Goal: Information Seeking & Learning: Learn about a topic

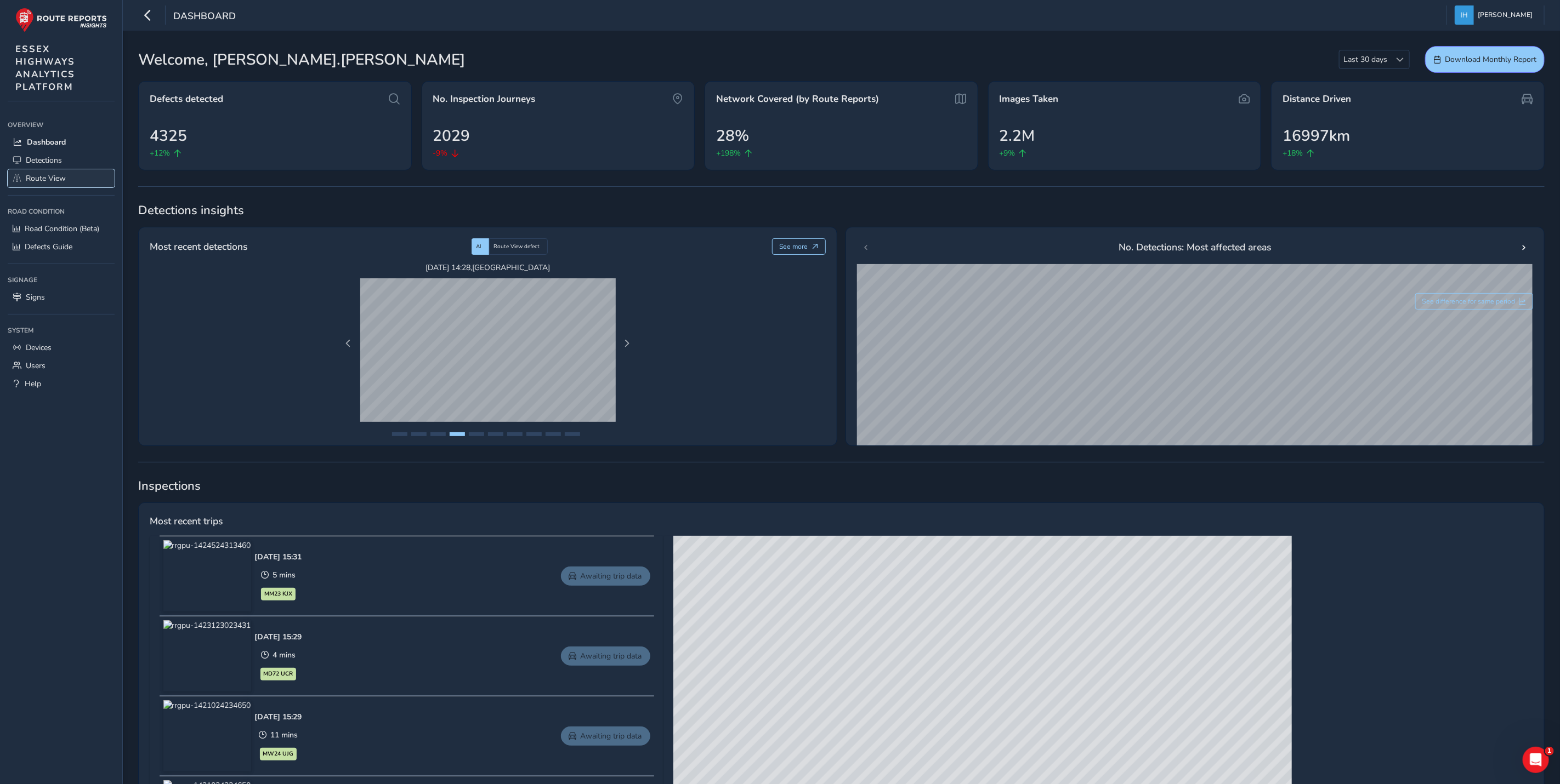
click at [55, 178] on span "Route View" at bounding box center [46, 179] width 40 height 11
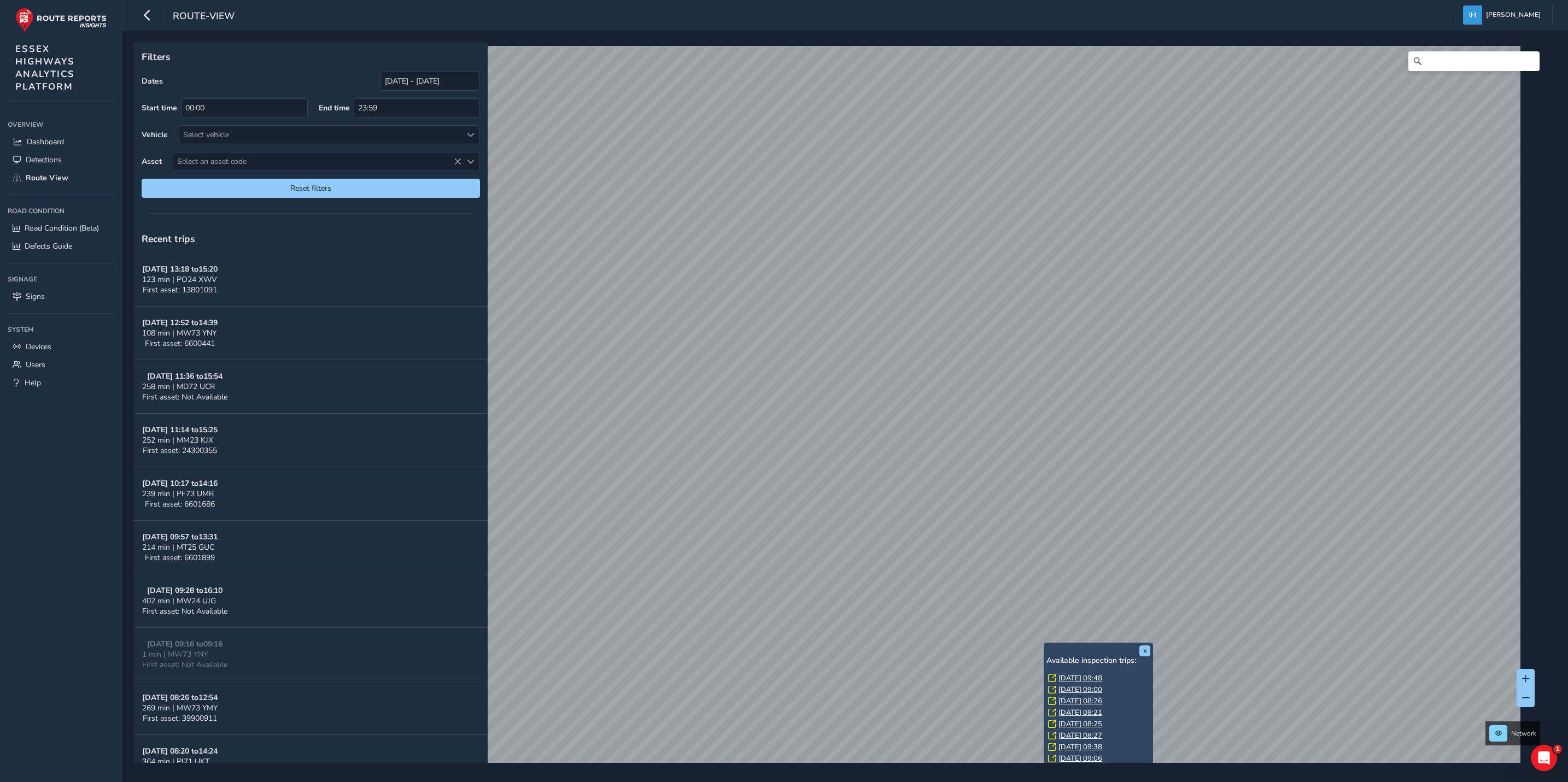
click at [1047, 643] on div "x Available inspection trips: [GEOGRAPHIC_DATA][DATE] 09:48 [DATE] 09:00 [DATE]…" at bounding box center [1098, 705] width 109 height 124
click at [1075, 677] on link "[DATE] 09:48" at bounding box center [1080, 678] width 44 height 10
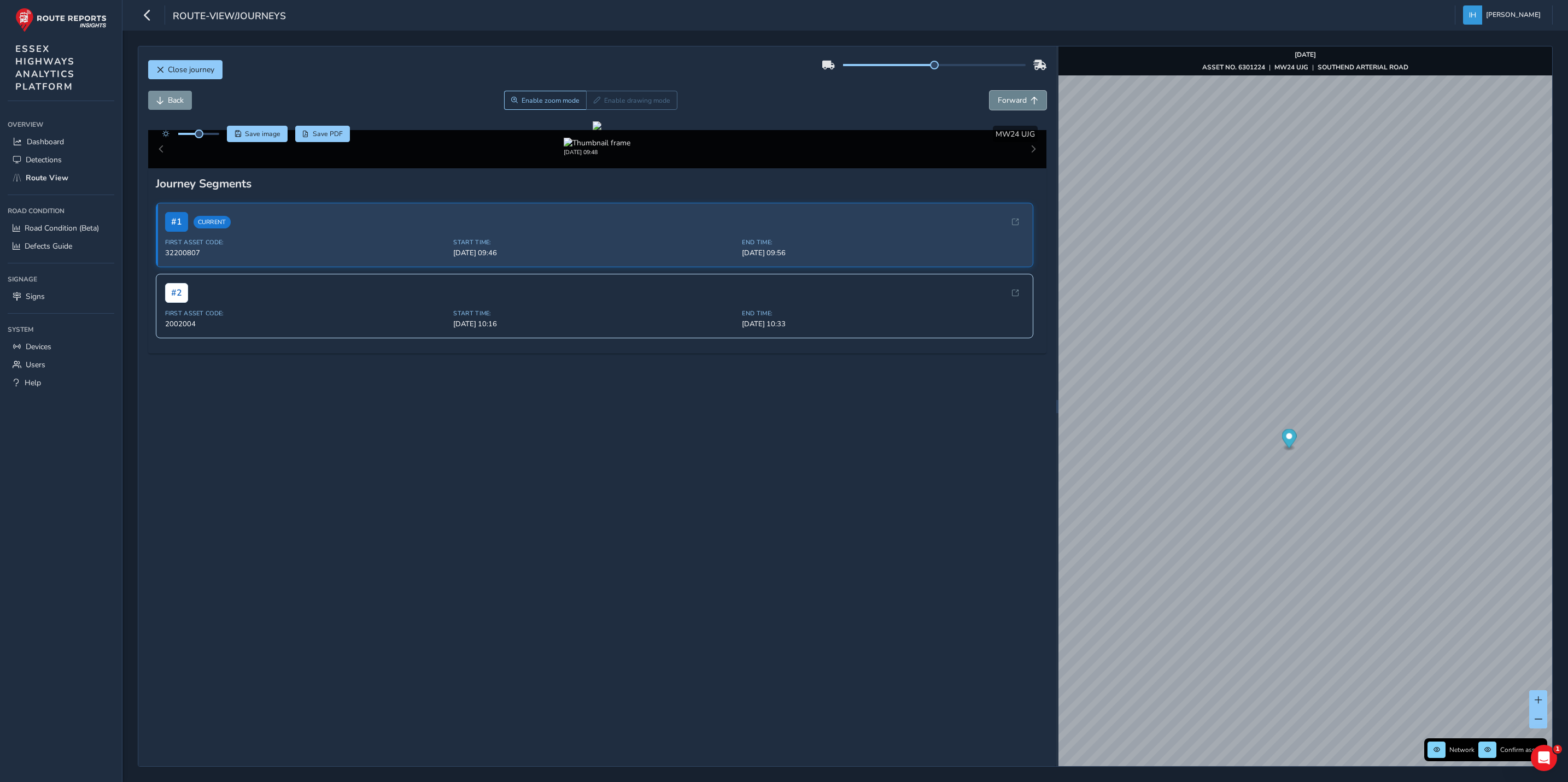
click at [1031, 102] on span "Forward" at bounding box center [1034, 101] width 8 height 8
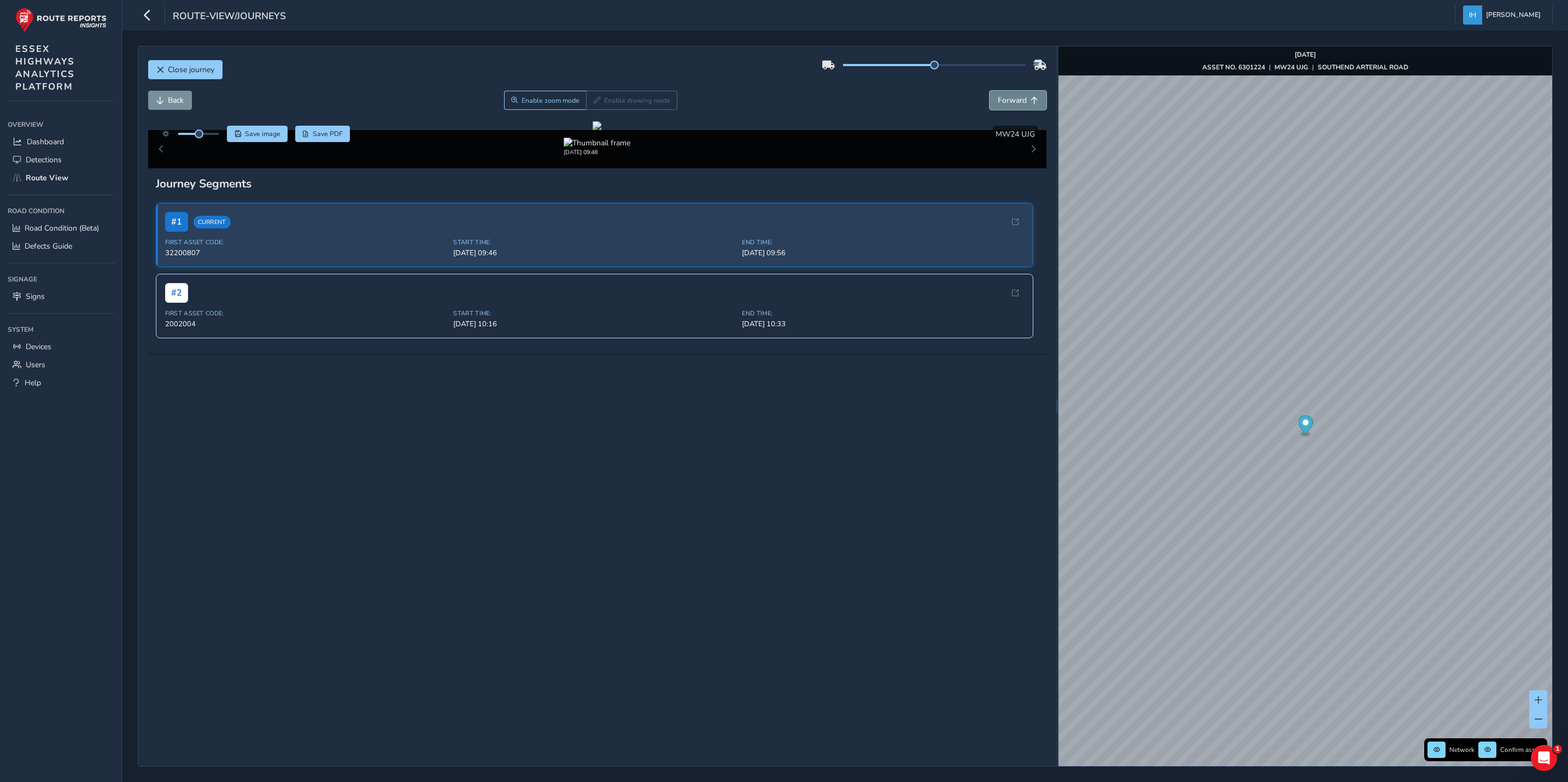
click at [1031, 102] on span "Forward" at bounding box center [1034, 101] width 8 height 8
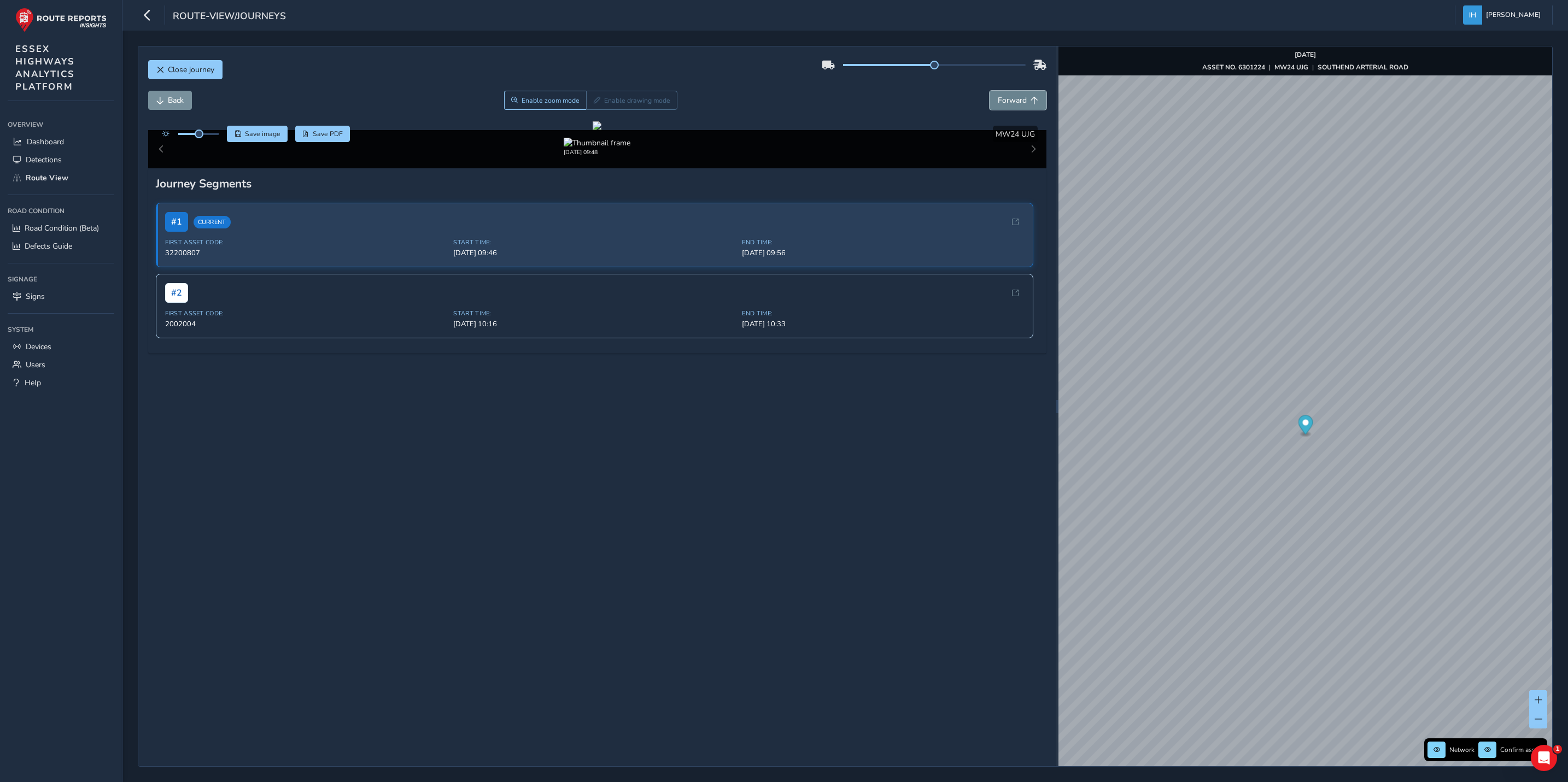
click at [1031, 102] on span "Forward" at bounding box center [1034, 101] width 8 height 8
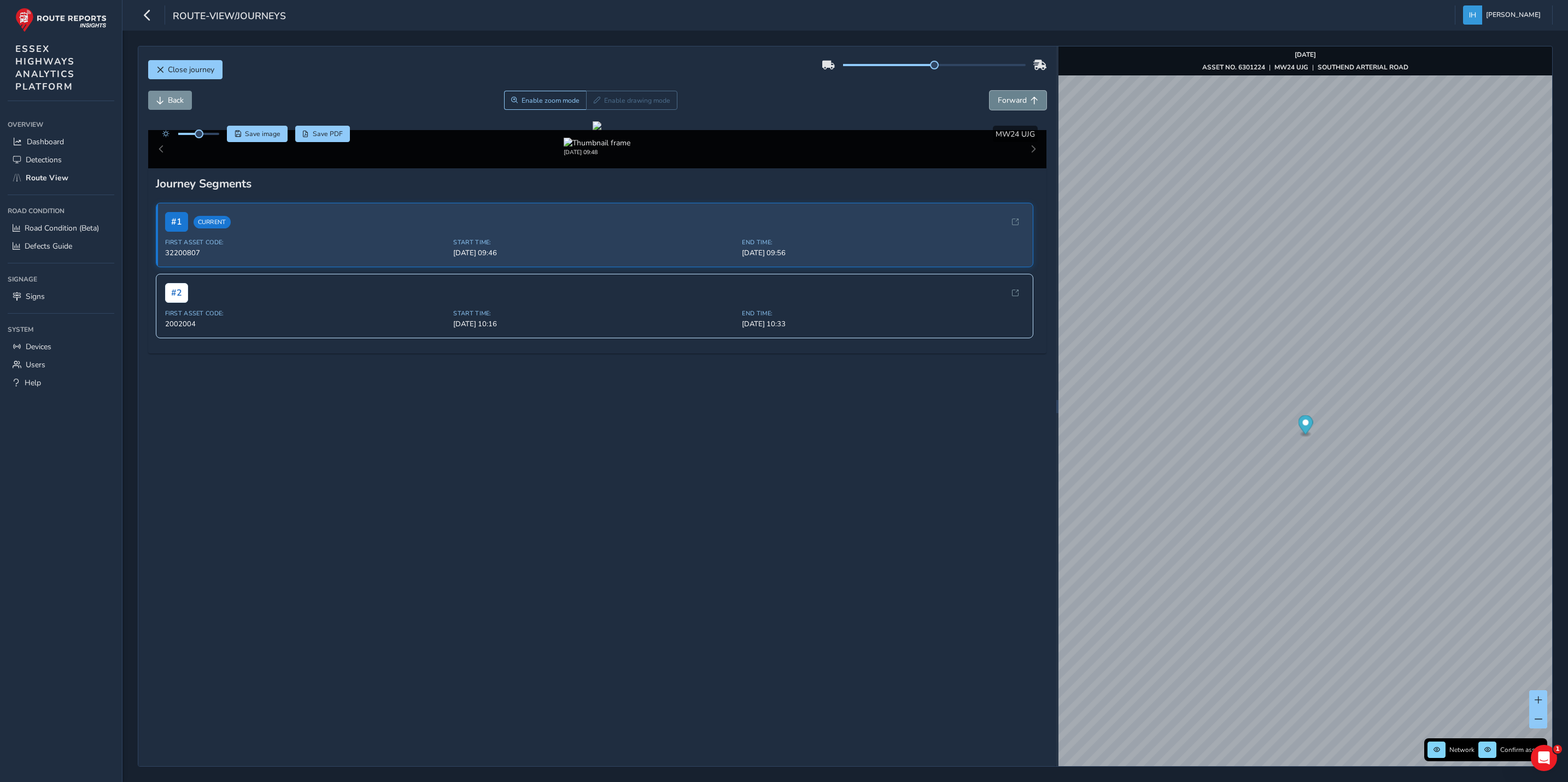
click at [1031, 102] on span "Forward" at bounding box center [1034, 101] width 8 height 8
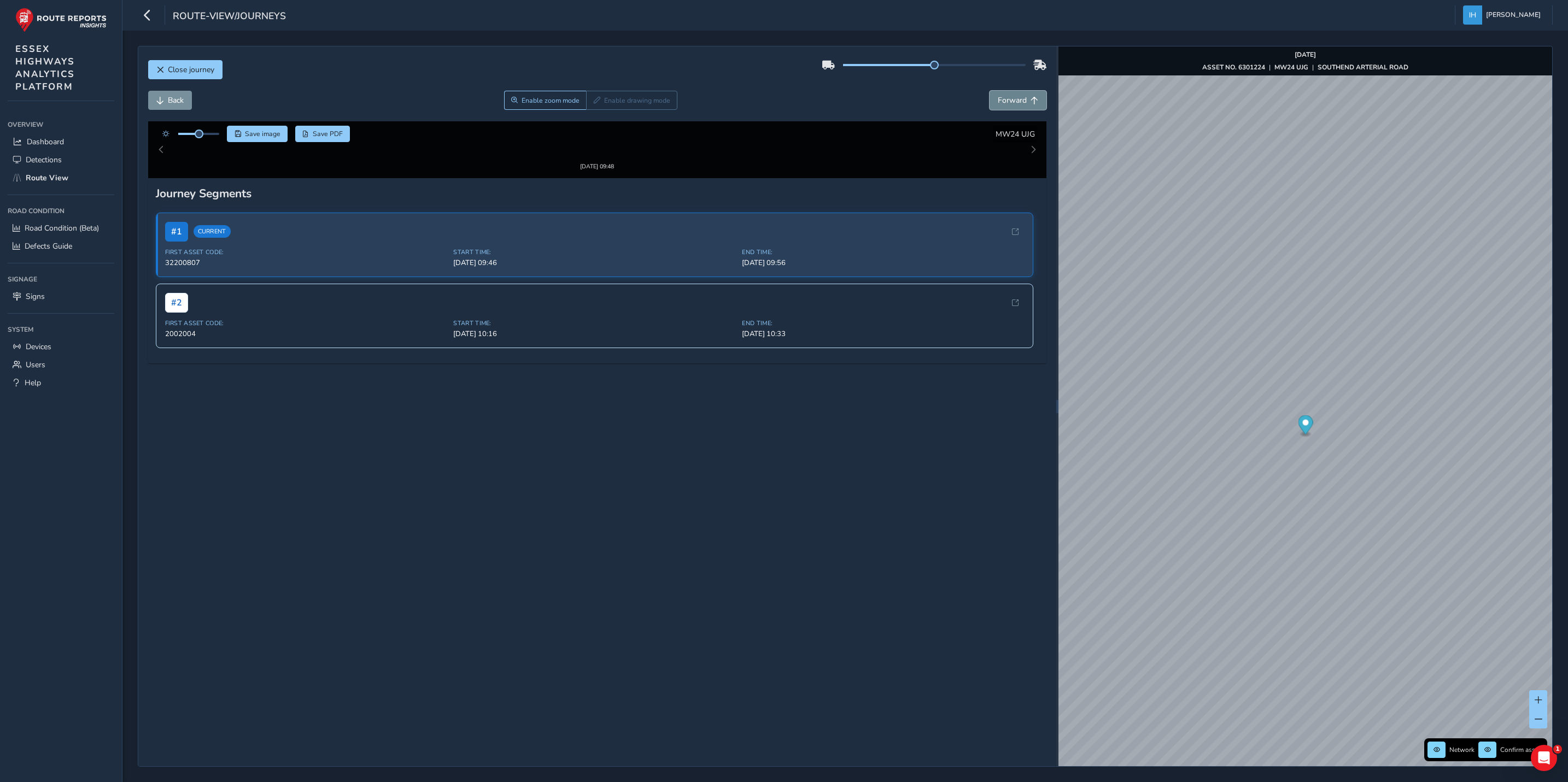
click at [1031, 102] on span "Forward" at bounding box center [1034, 101] width 8 height 8
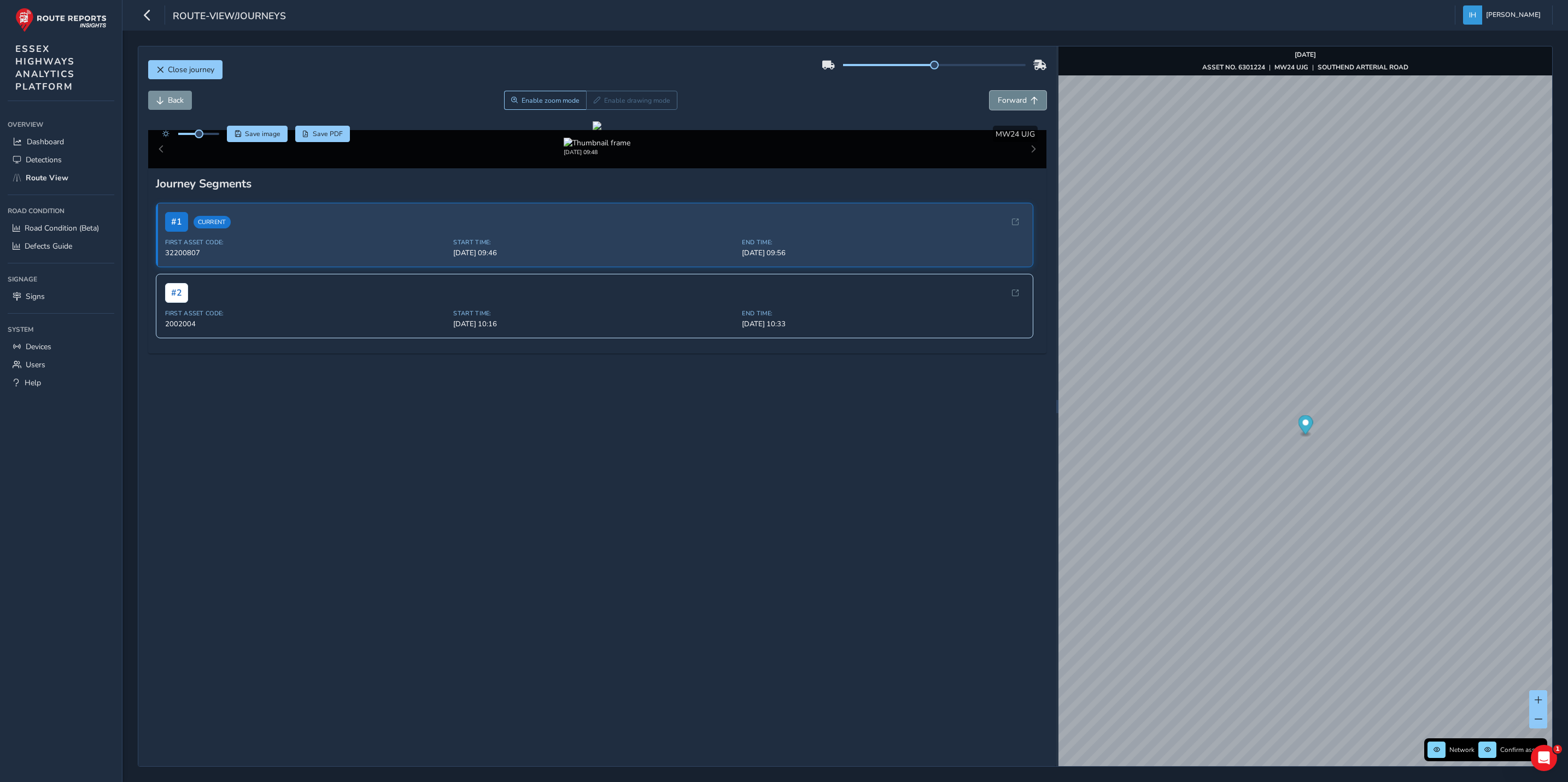
click at [1031, 102] on span "Forward" at bounding box center [1034, 101] width 8 height 8
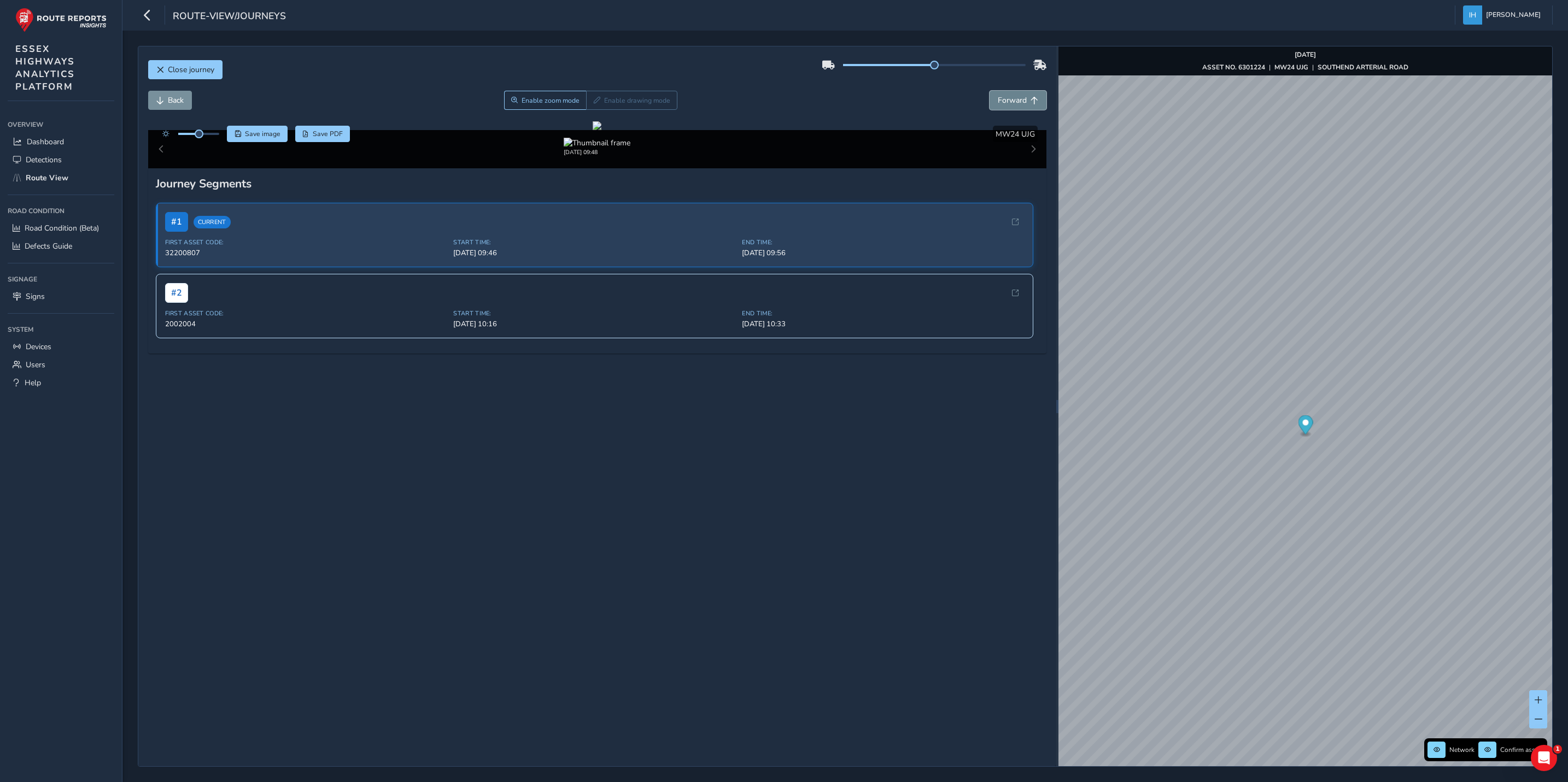
click at [1031, 102] on span "Forward" at bounding box center [1034, 101] width 8 height 8
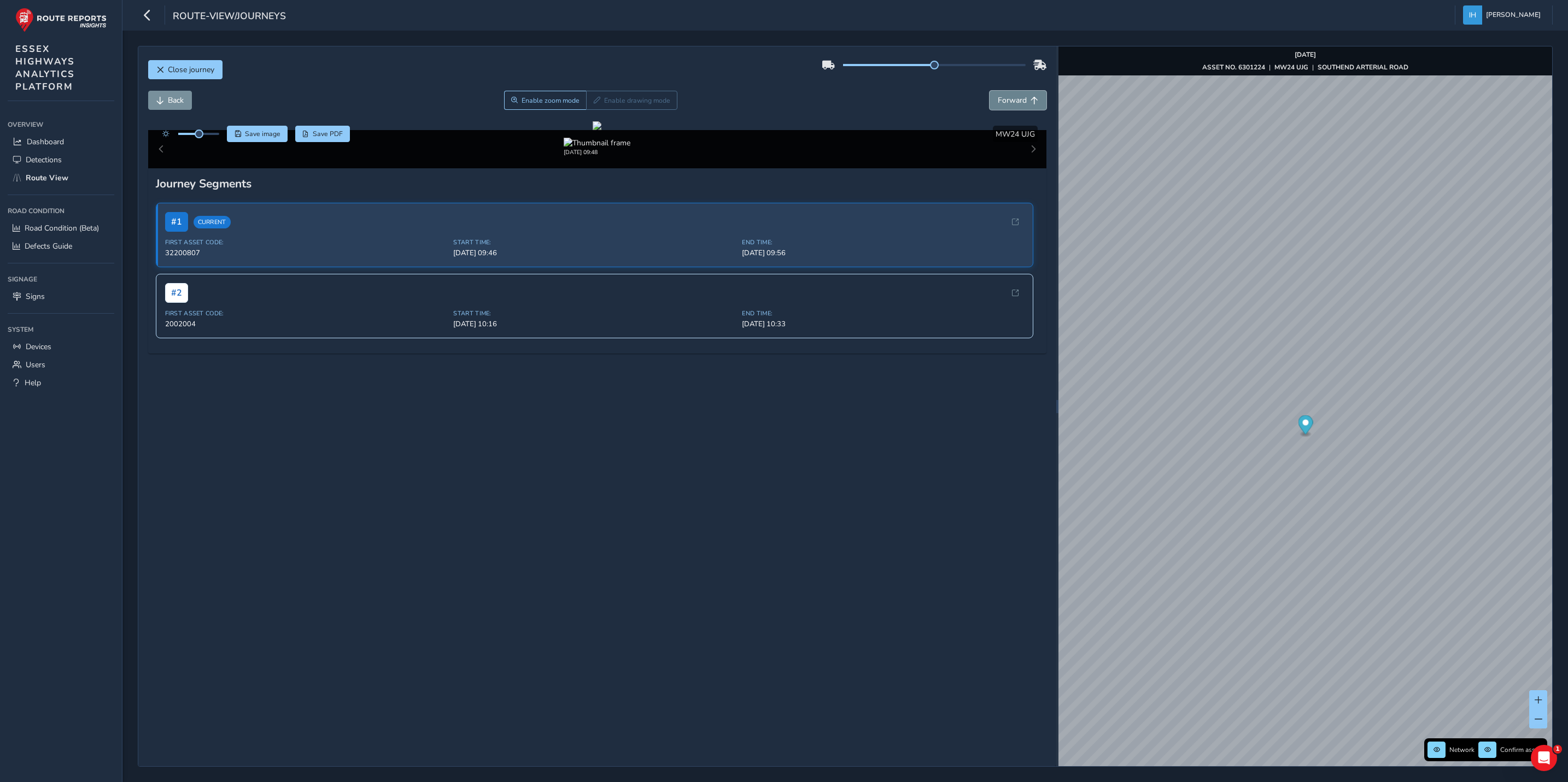
click at [1031, 102] on span "Forward" at bounding box center [1034, 101] width 8 height 8
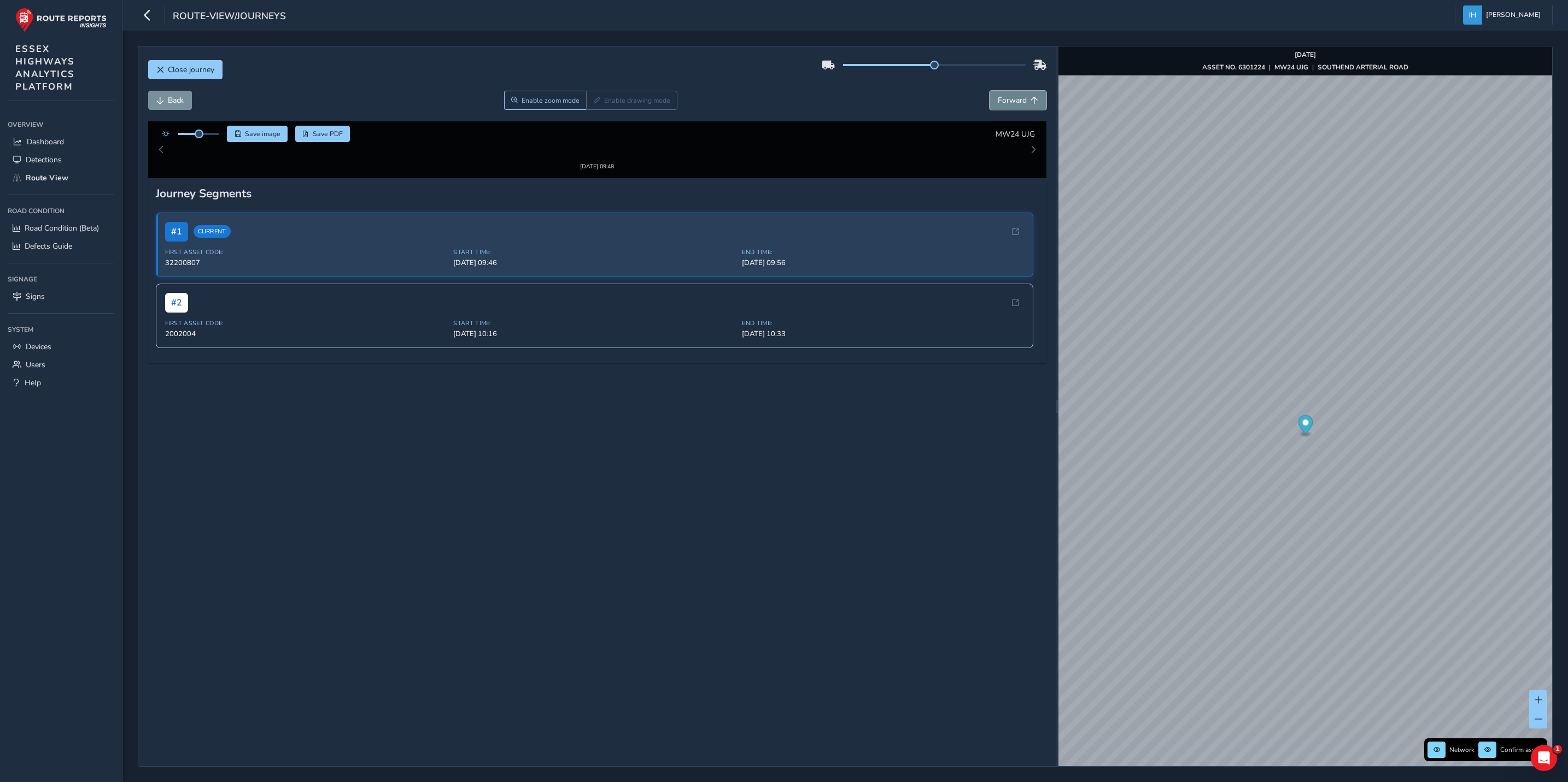
click at [1031, 102] on span "Forward" at bounding box center [1034, 101] width 8 height 8
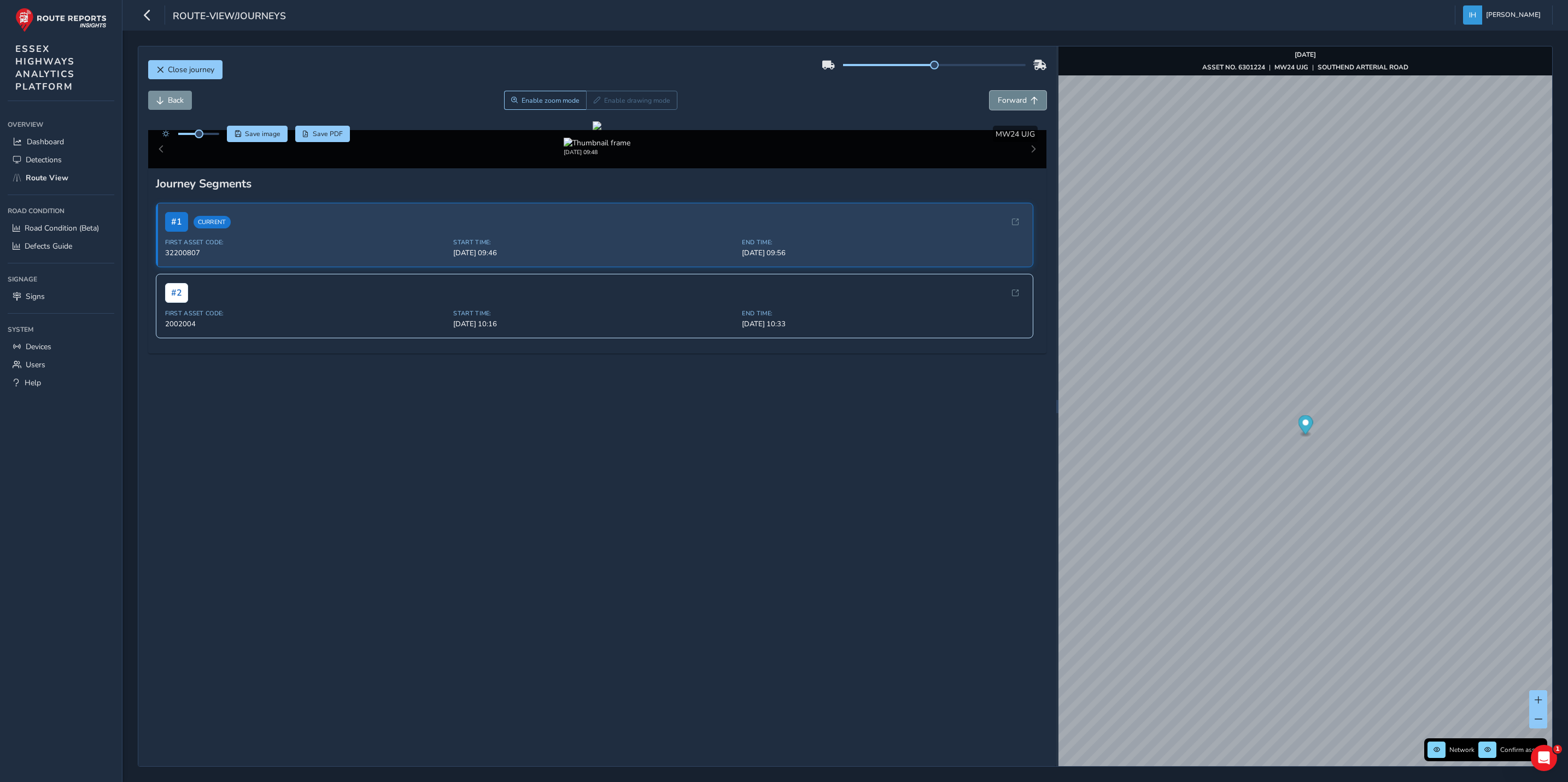
click at [1031, 102] on span "Forward" at bounding box center [1034, 101] width 8 height 8
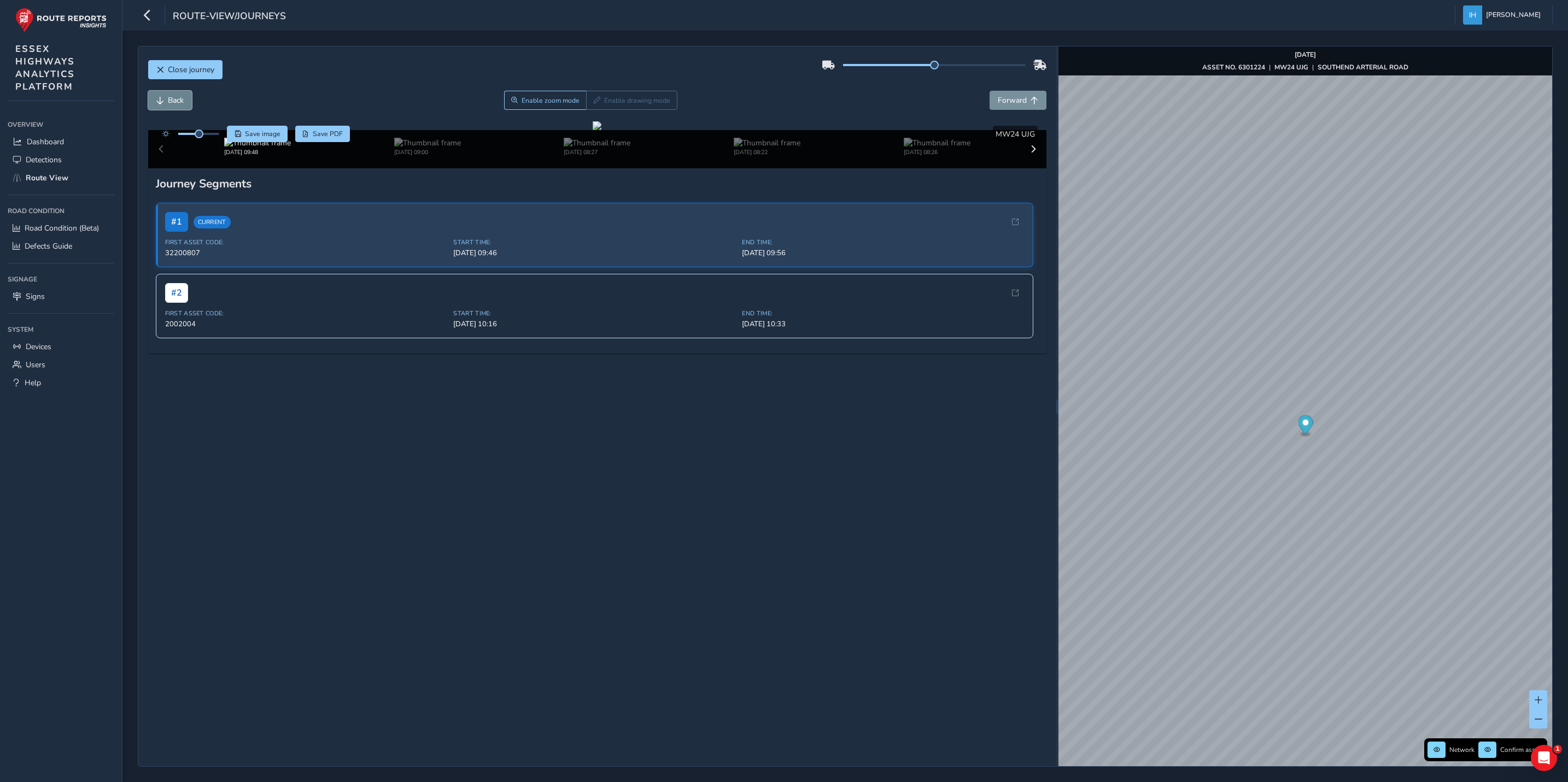
click at [176, 97] on span "Back" at bounding box center [176, 100] width 16 height 11
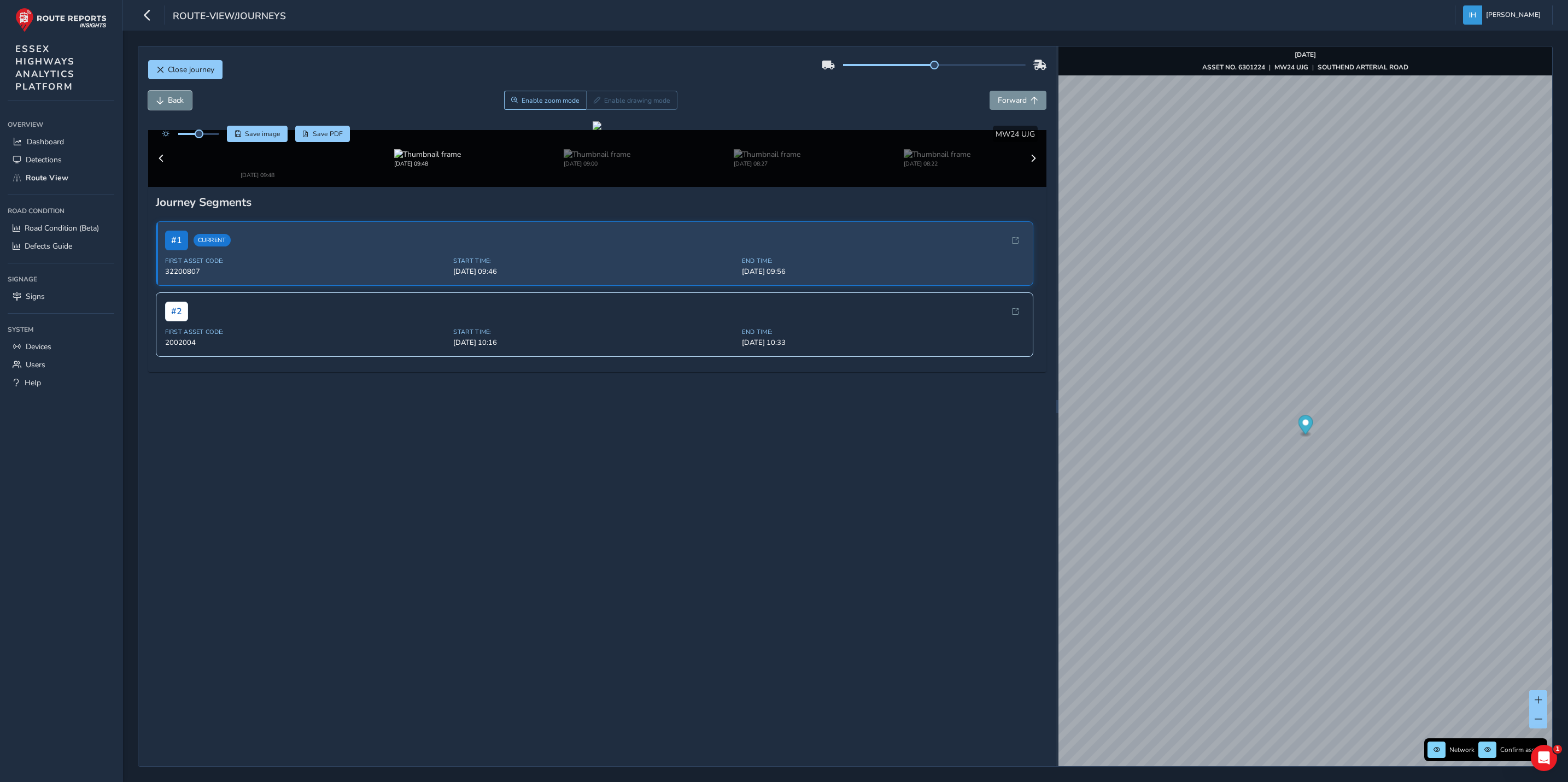
click at [176, 97] on span "Back" at bounding box center [176, 100] width 16 height 11
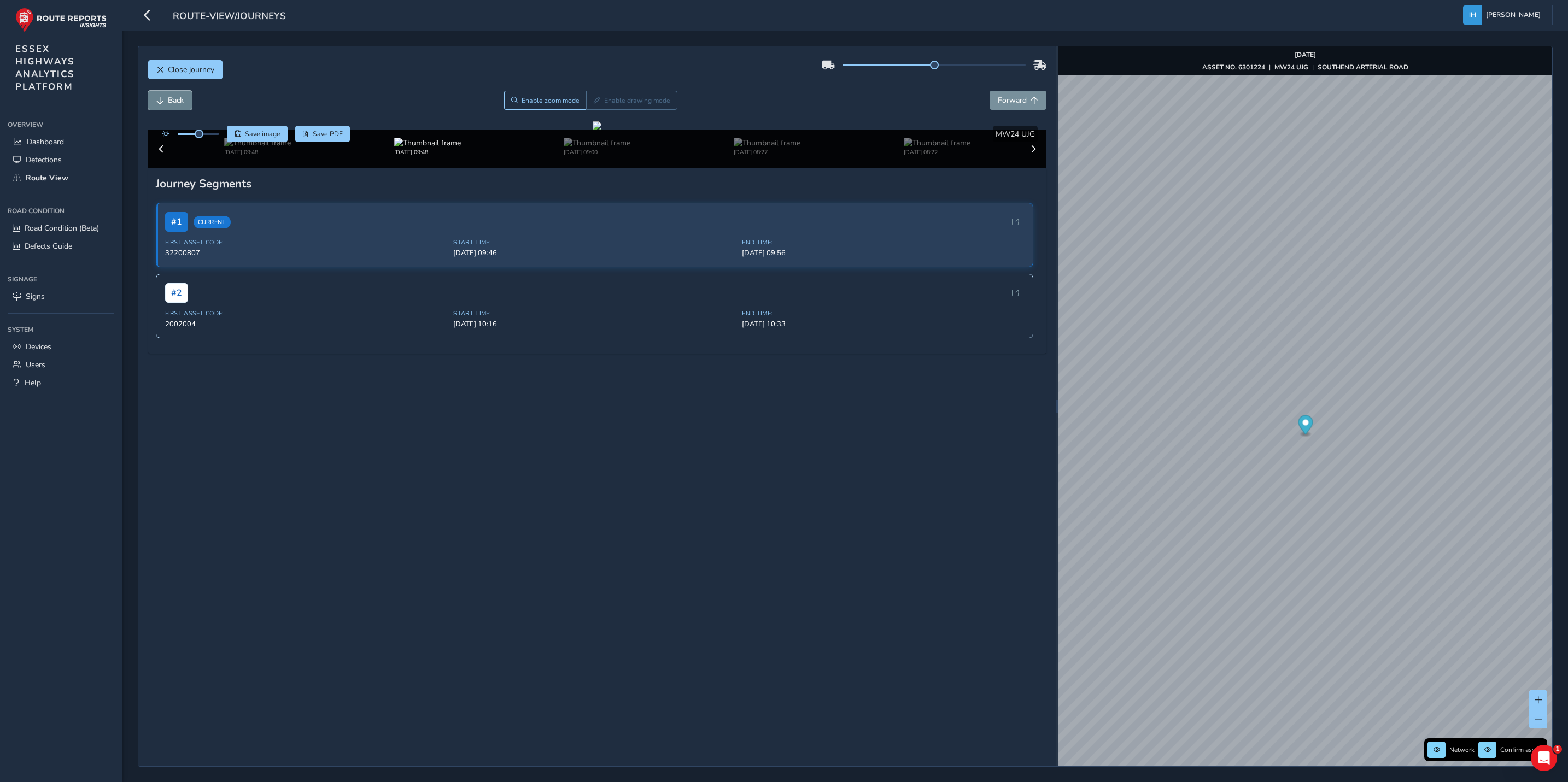
click at [176, 97] on span "Back" at bounding box center [176, 100] width 16 height 11
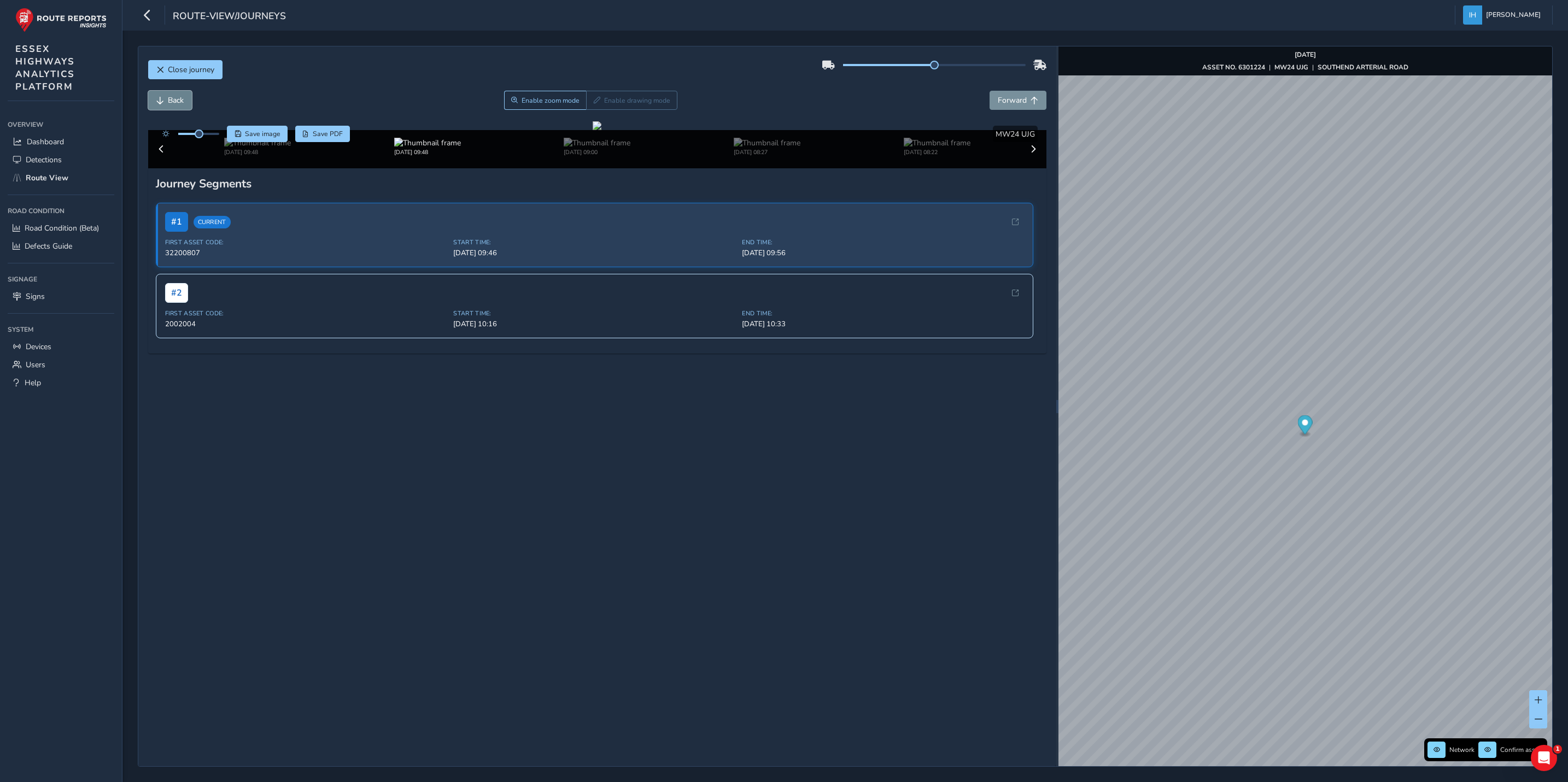
click at [176, 97] on span "Back" at bounding box center [176, 100] width 16 height 11
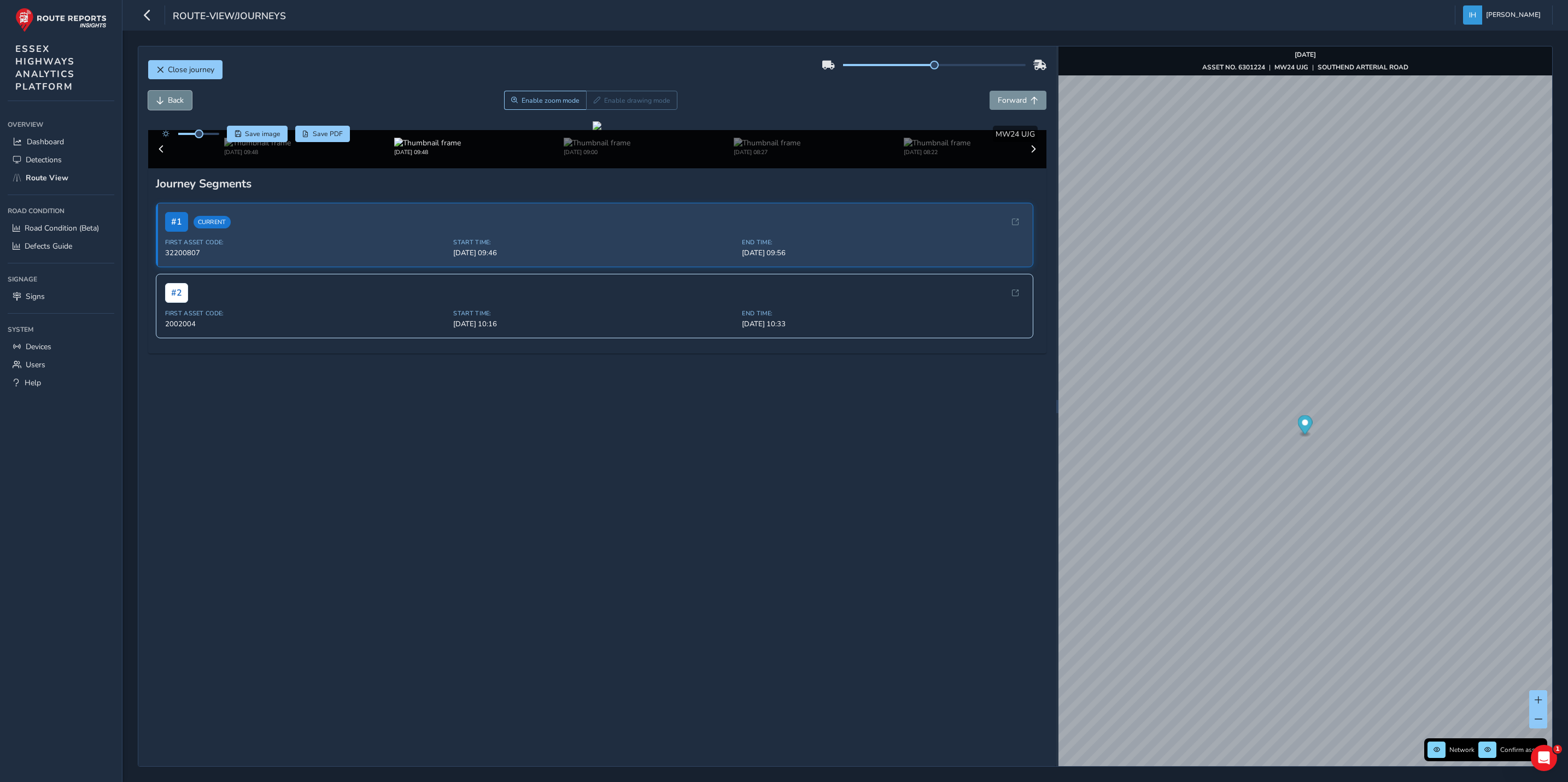
click at [176, 97] on span "Back" at bounding box center [176, 100] width 16 height 11
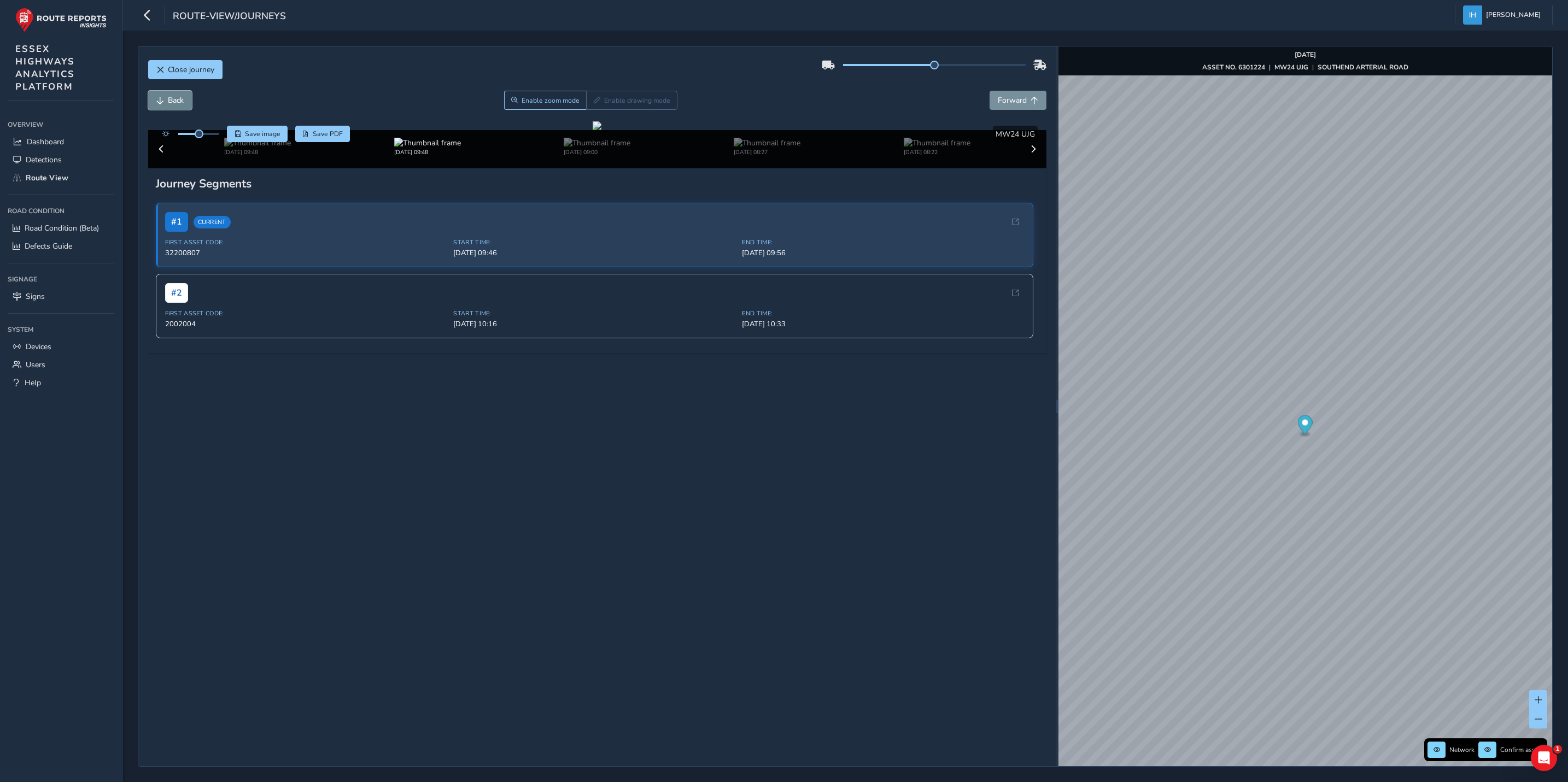
click at [176, 97] on span "Back" at bounding box center [176, 100] width 16 height 11
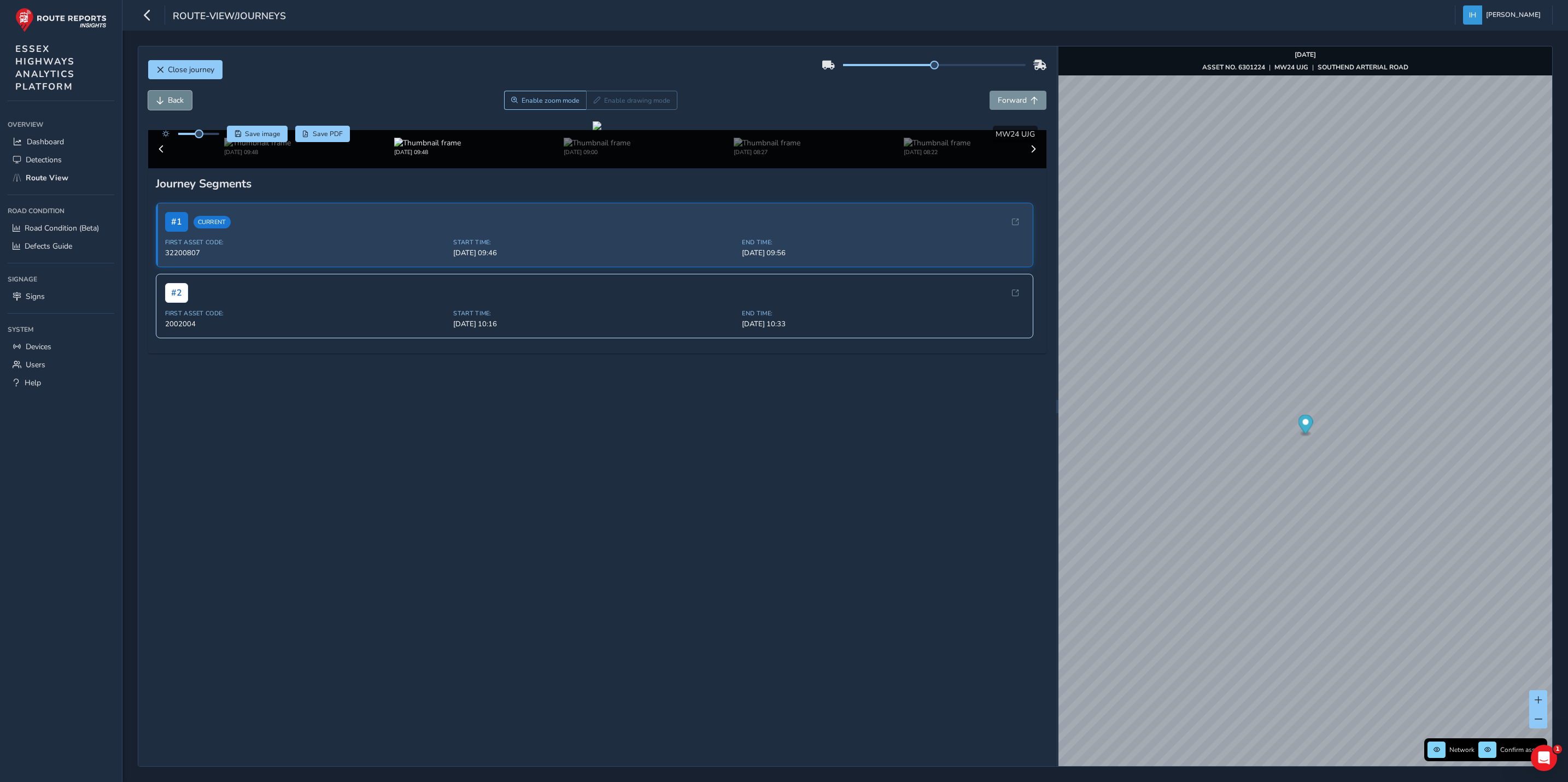
click at [176, 97] on span "Back" at bounding box center [176, 100] width 16 height 11
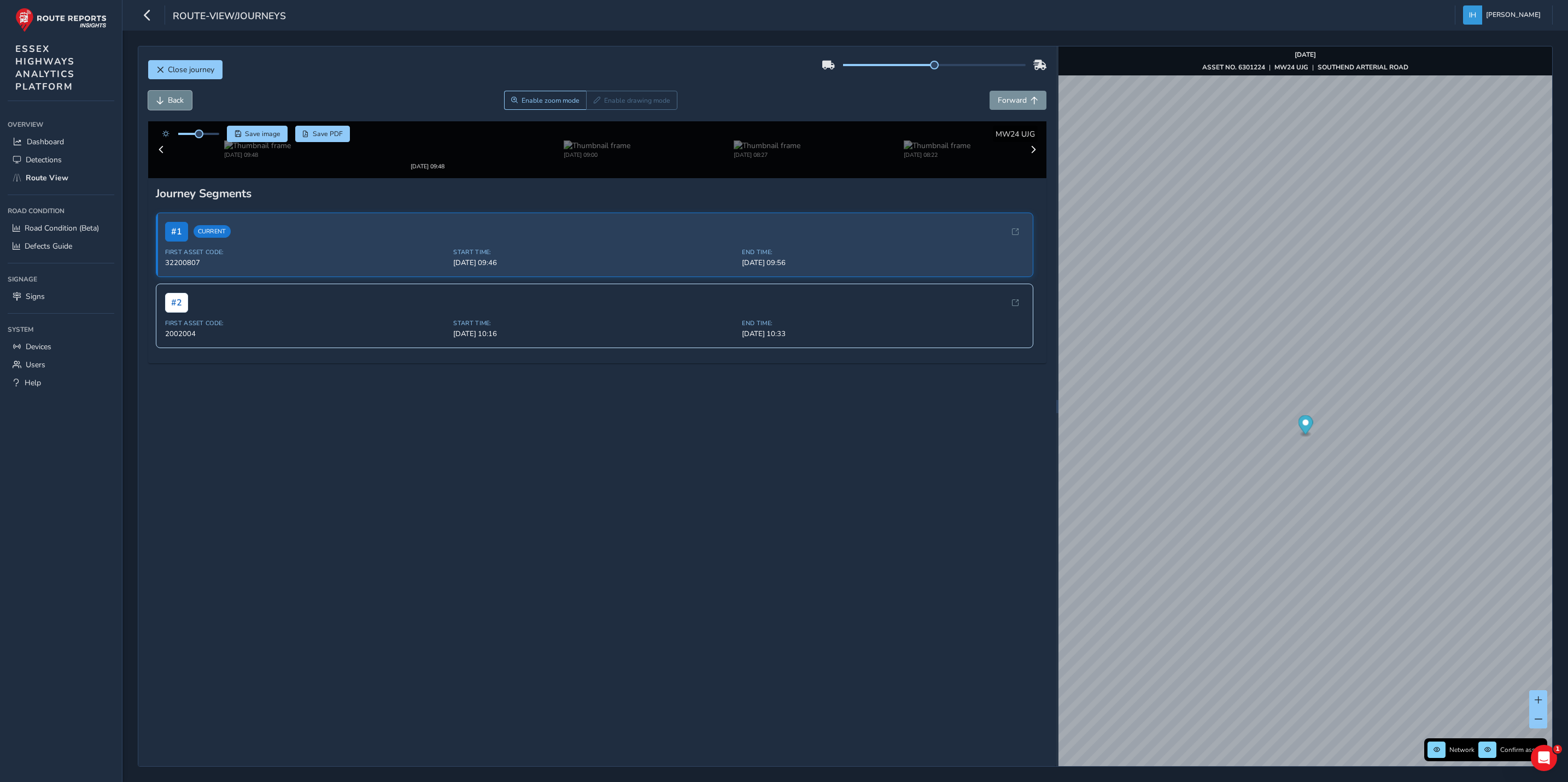
click at [176, 97] on span "Back" at bounding box center [176, 100] width 16 height 11
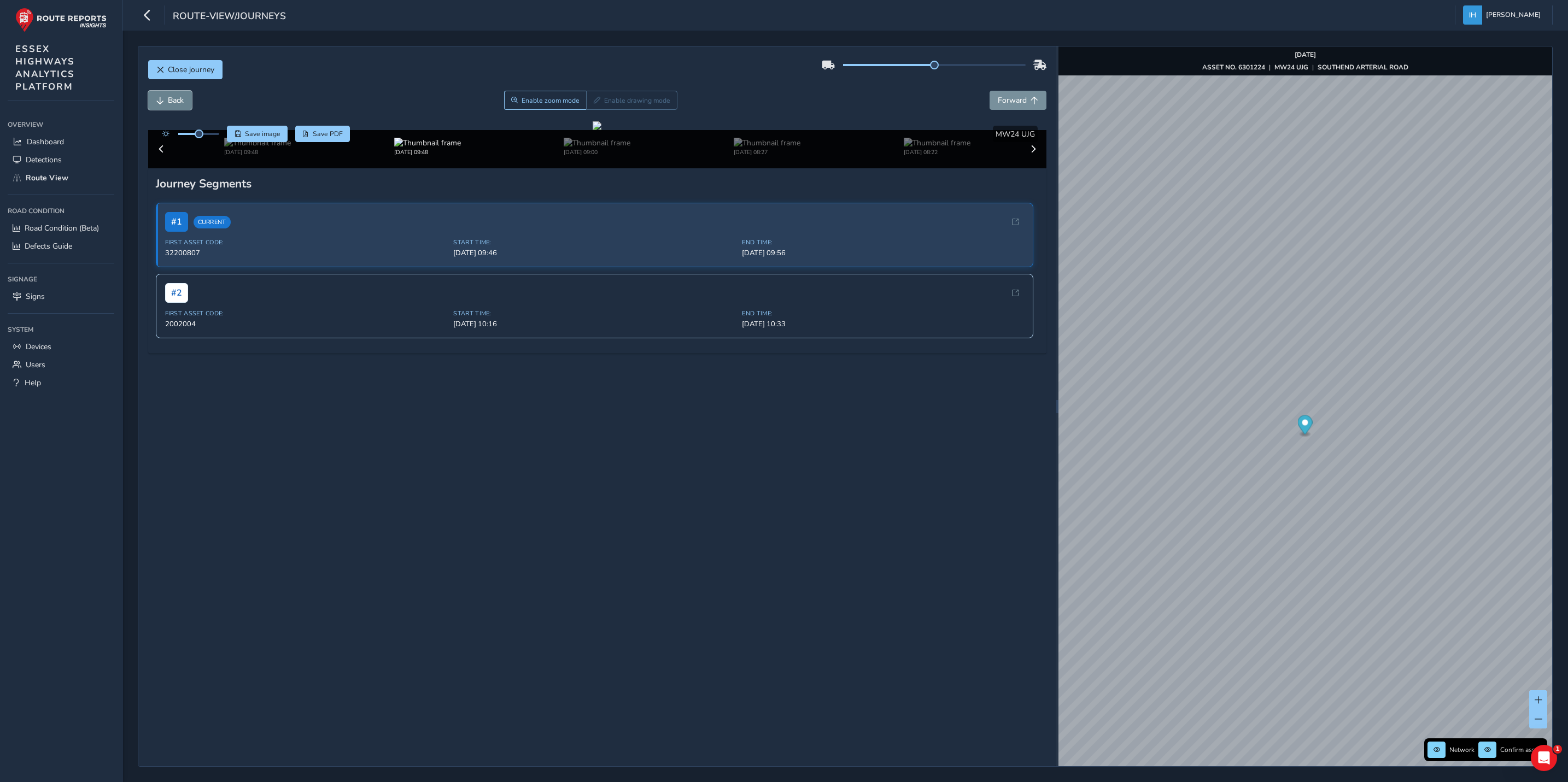
click at [176, 97] on span "Back" at bounding box center [176, 100] width 16 height 11
